Goal: Transaction & Acquisition: Purchase product/service

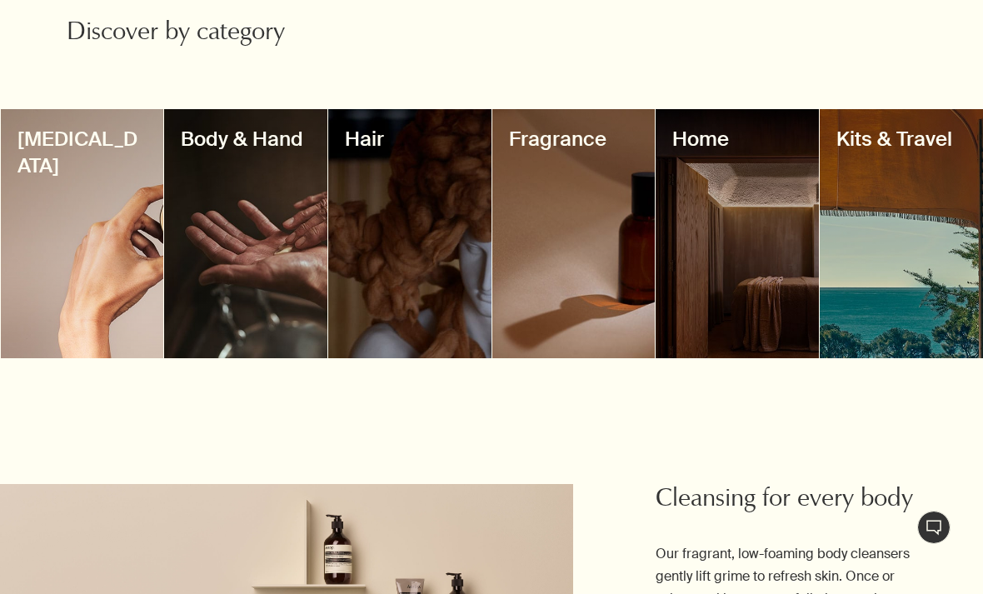
scroll to position [1428, 0]
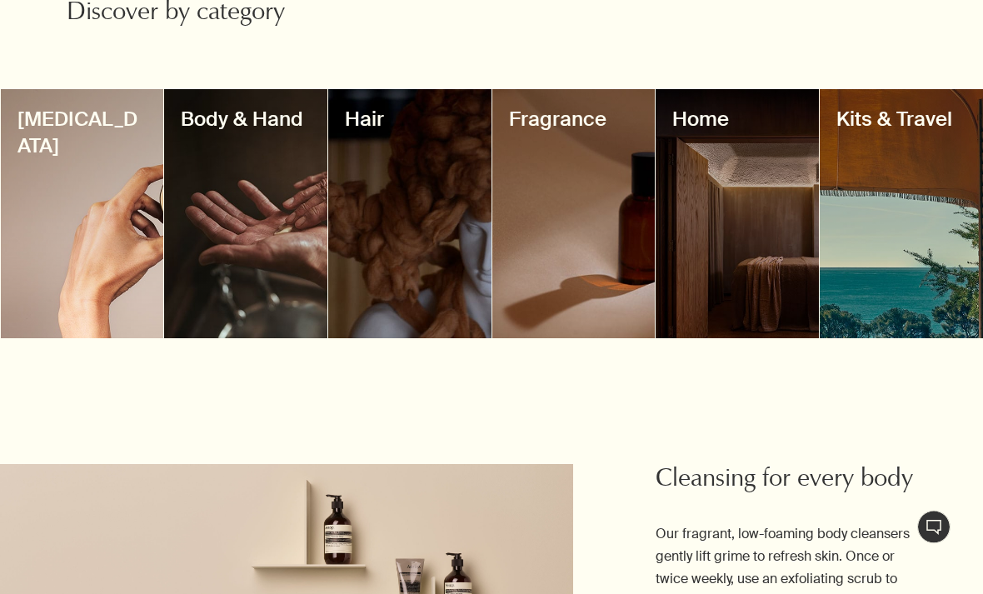
click at [129, 317] on div at bounding box center [82, 214] width 163 height 249
click at [281, 175] on div at bounding box center [245, 214] width 163 height 249
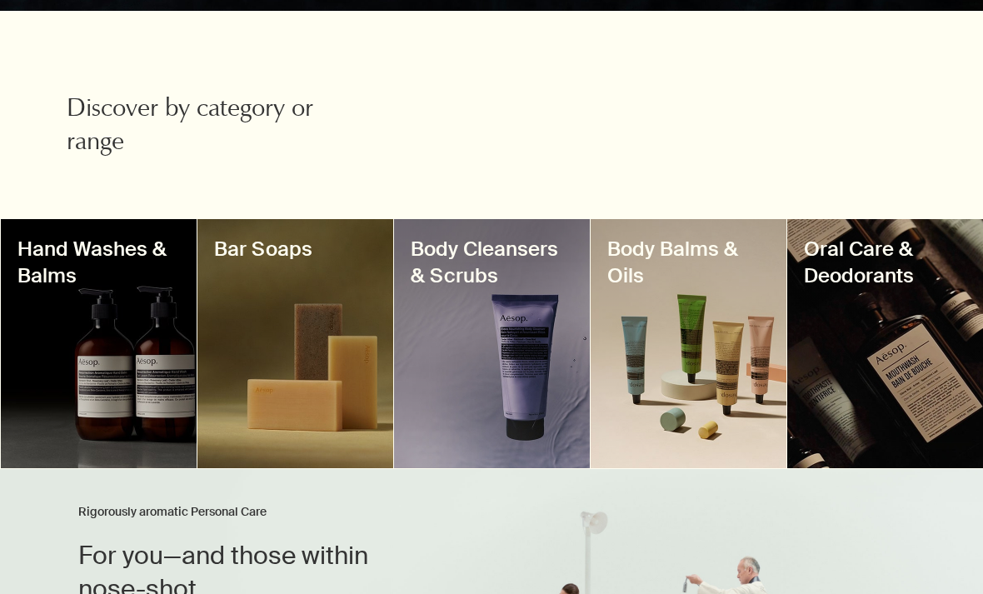
scroll to position [517, 0]
click at [755, 264] on h3 "Body Balms & Oils" at bounding box center [688, 262] width 162 height 53
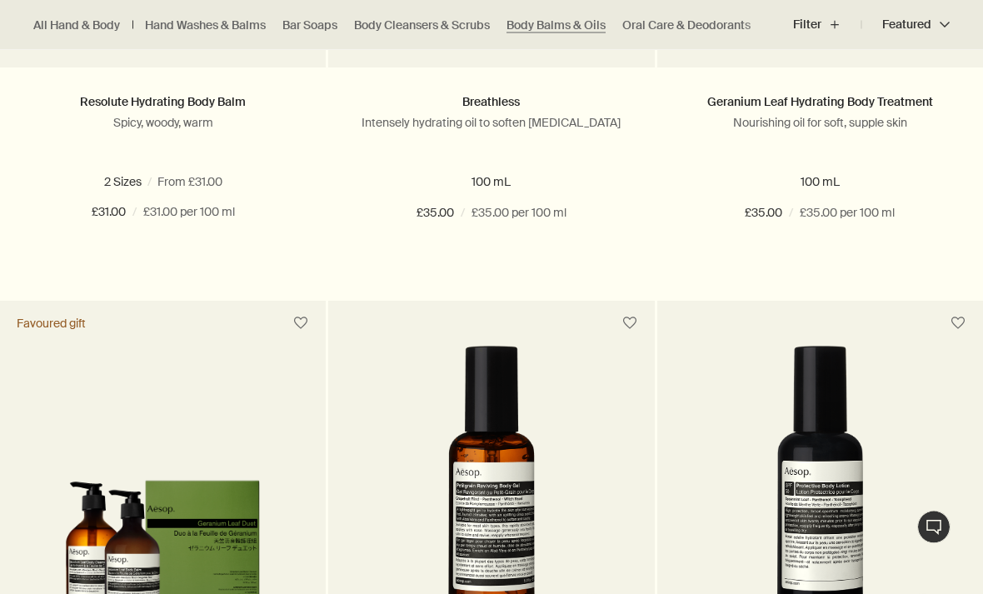
scroll to position [1579, 0]
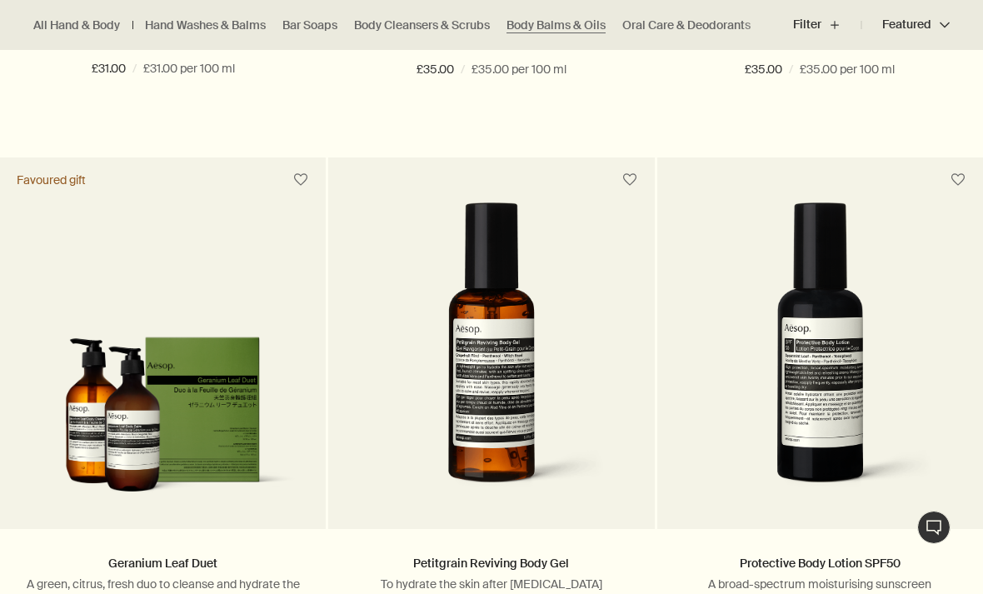
click at [251, 26] on link "Hand Washes & Balms" at bounding box center [205, 25] width 121 height 16
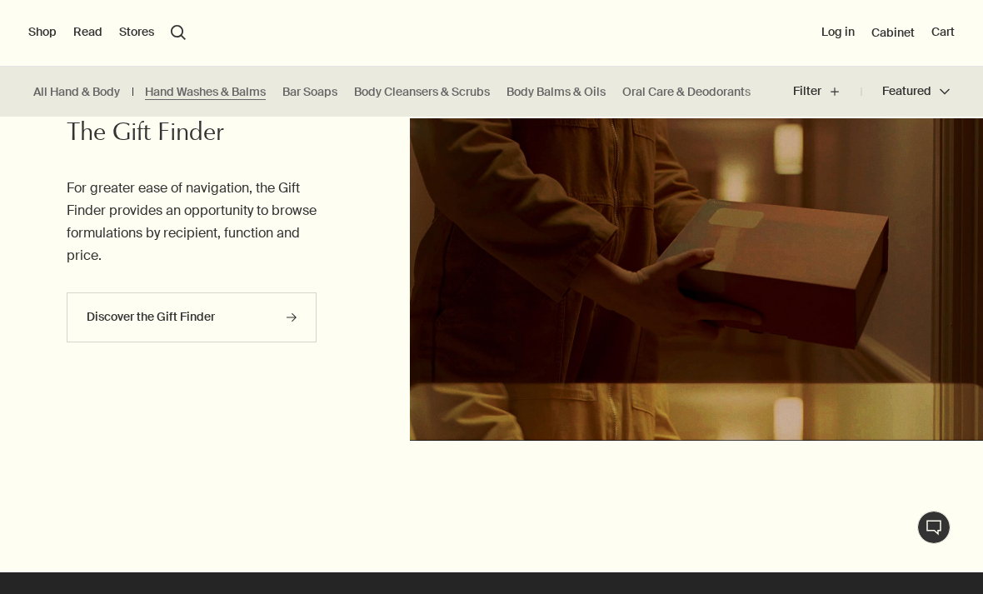
scroll to position [4008, 0]
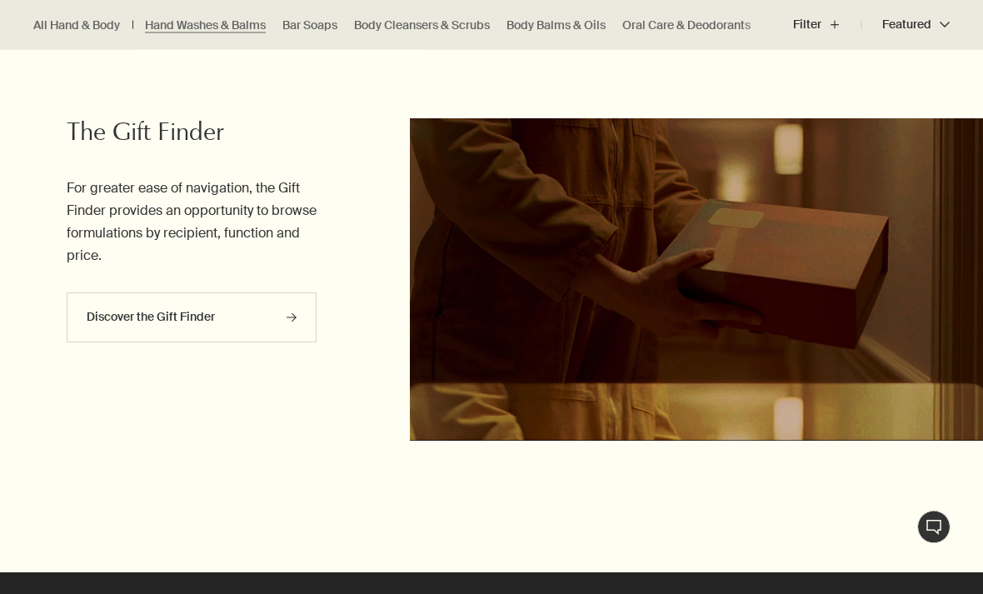
click at [112, 21] on link "All Hand & Body" at bounding box center [76, 25] width 87 height 16
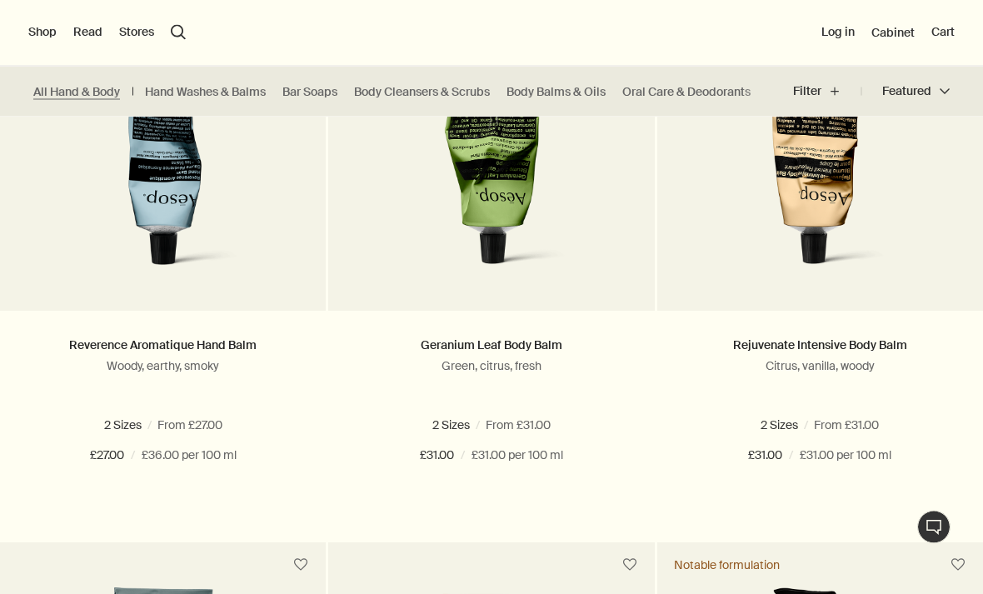
scroll to position [1193, 0]
click at [829, 172] on img at bounding box center [821, 135] width 262 height 301
